Goal: Information Seeking & Learning: Learn about a topic

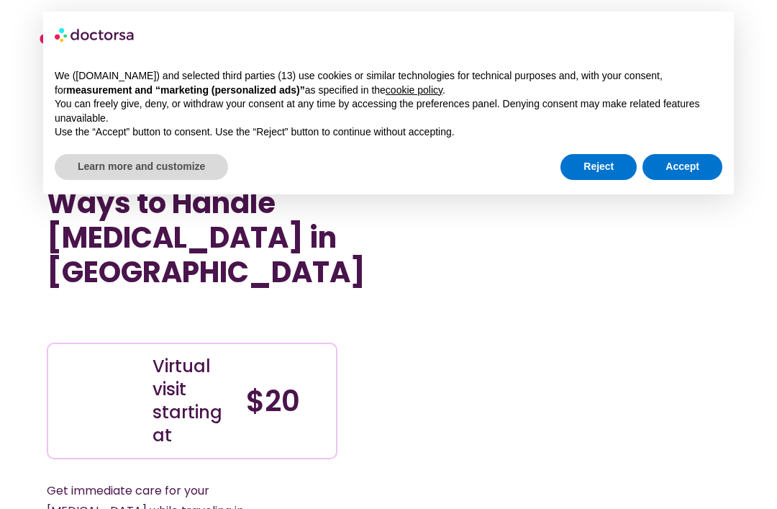
scroll to position [3421, 0]
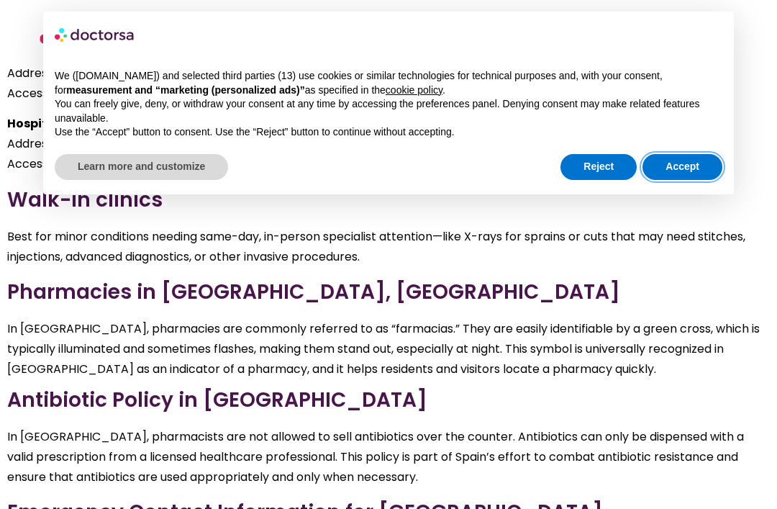
click at [692, 164] on button "Accept" at bounding box center [682, 167] width 80 height 26
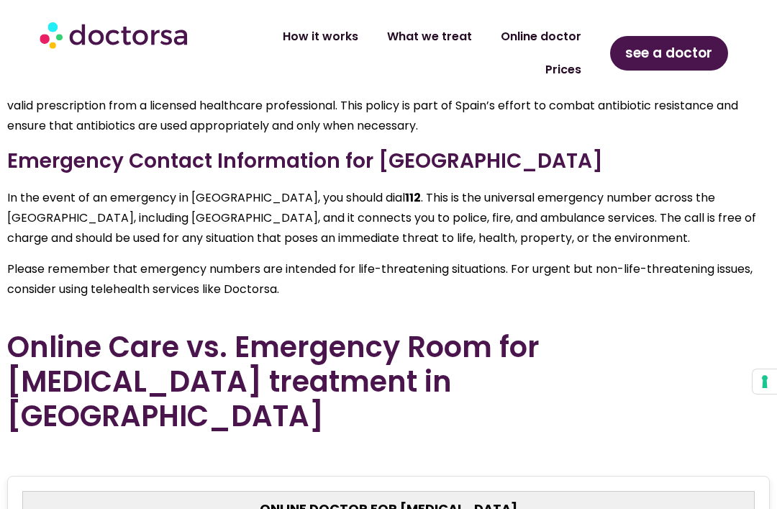
scroll to position [3771, 0]
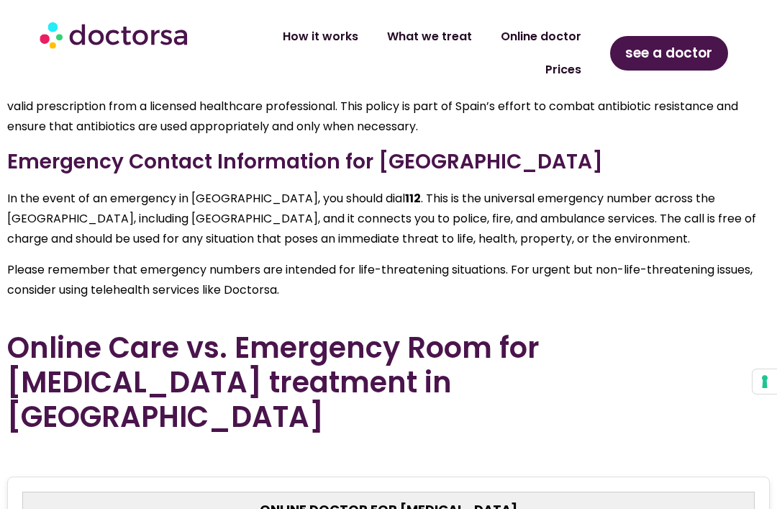
click at [572, 65] on link "Prices" at bounding box center [563, 69] width 65 height 33
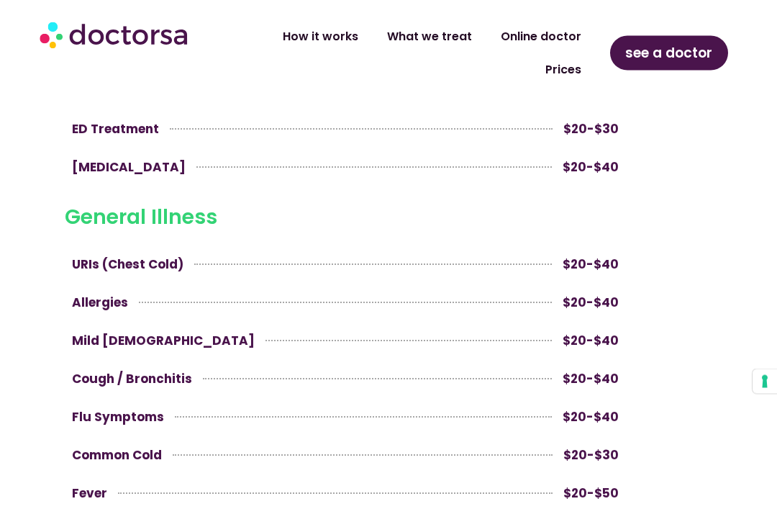
scroll to position [1055, 0]
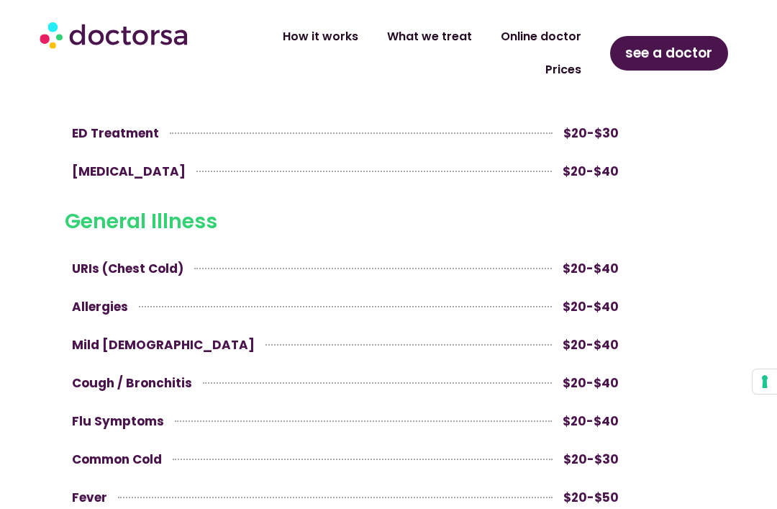
click at [341, 36] on link "How it works" at bounding box center [320, 36] width 104 height 33
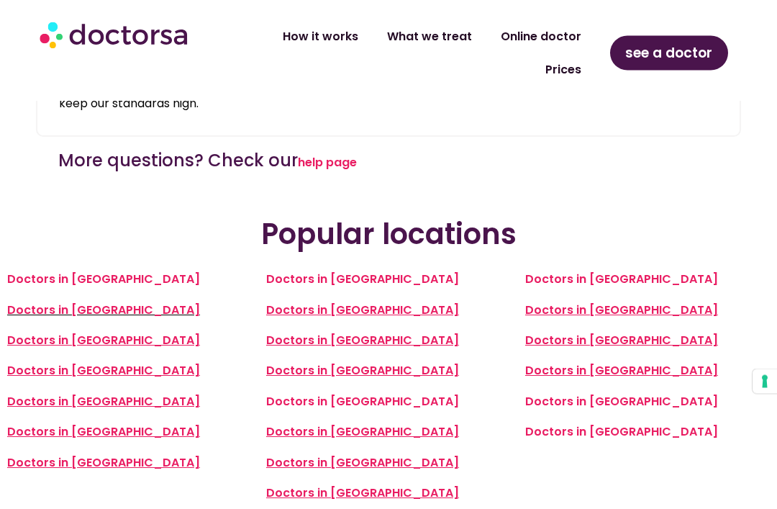
scroll to position [2963, 0]
click at [614, 423] on link "Doctors in [GEOGRAPHIC_DATA]" at bounding box center [621, 431] width 193 height 17
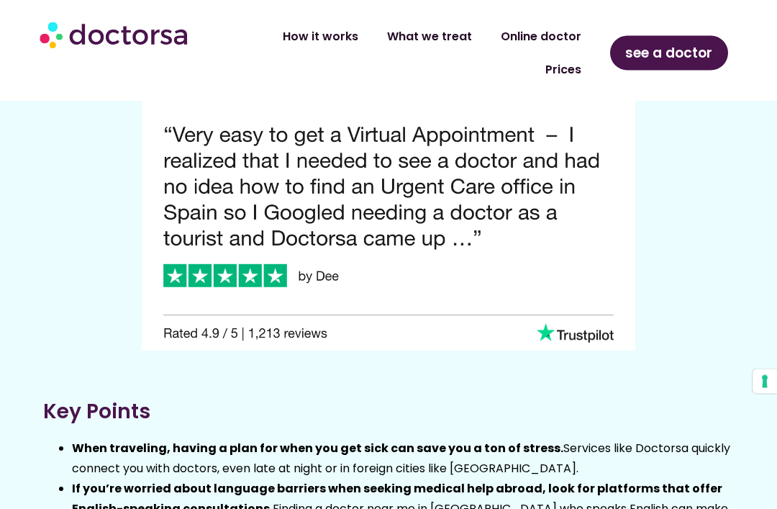
scroll to position [2681, 0]
